Goal: Task Accomplishment & Management: Use online tool/utility

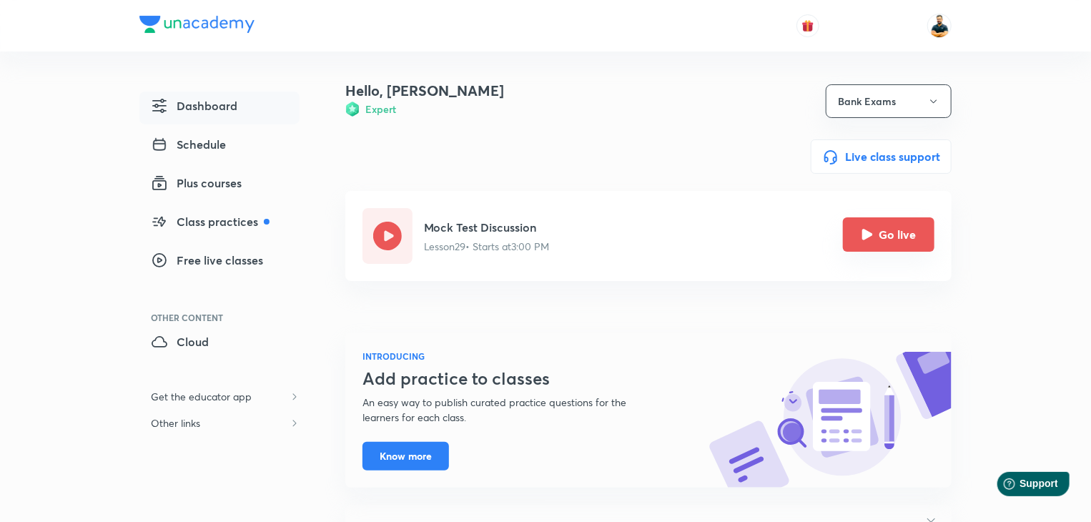
click at [926, 221] on button "Go live" at bounding box center [889, 234] width 92 height 34
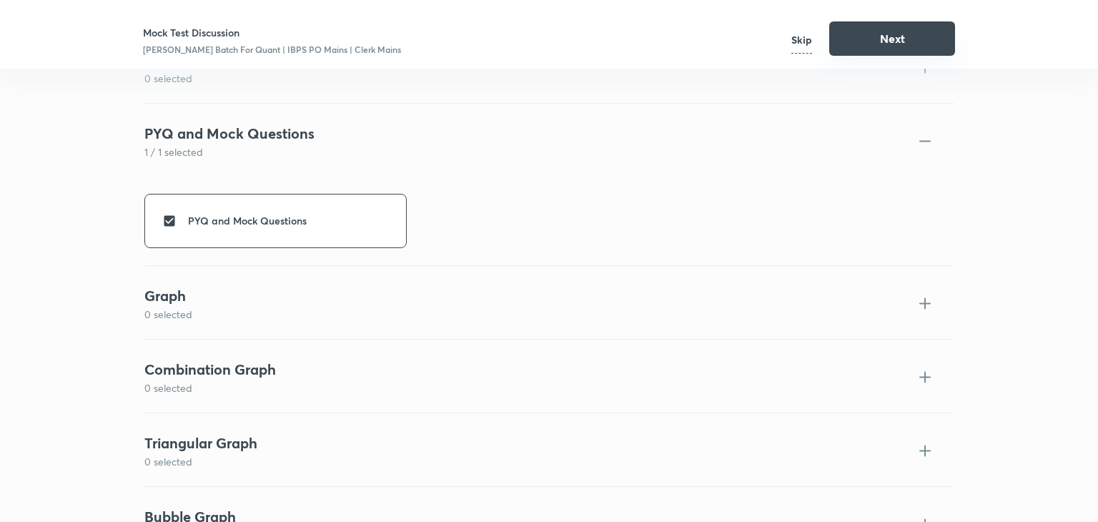
scroll to position [2838, 0]
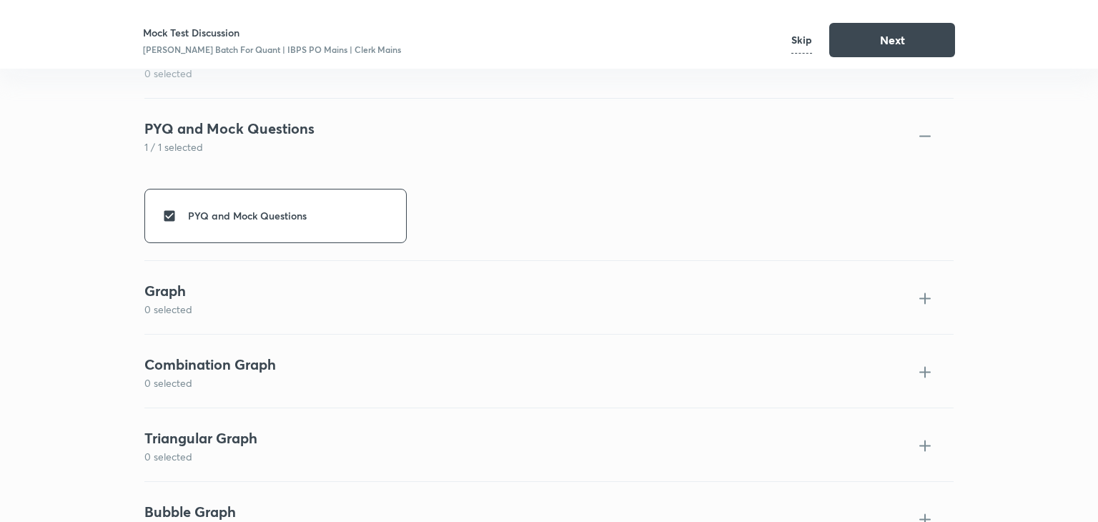
click at [860, 42] on button "Next" at bounding box center [893, 40] width 126 height 34
